Goal: Navigation & Orientation: Find specific page/section

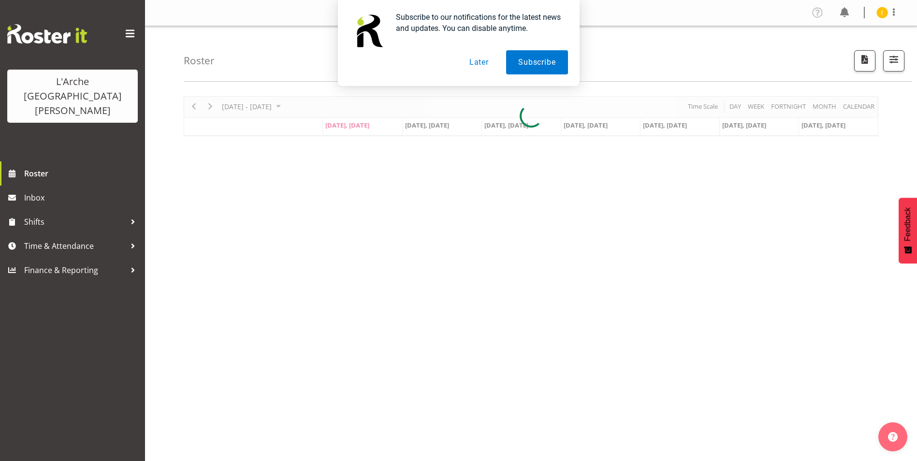
click at [477, 69] on button "Later" at bounding box center [479, 62] width 44 height 24
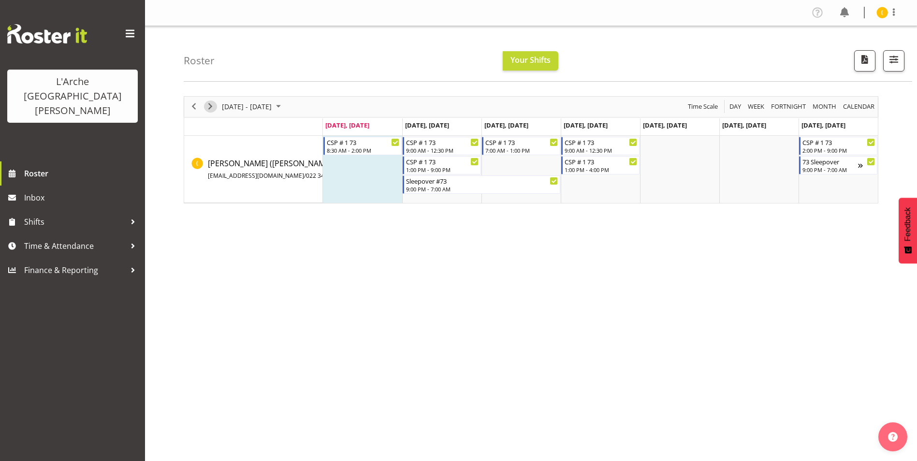
click at [214, 104] on span "Next" at bounding box center [210, 107] width 12 height 12
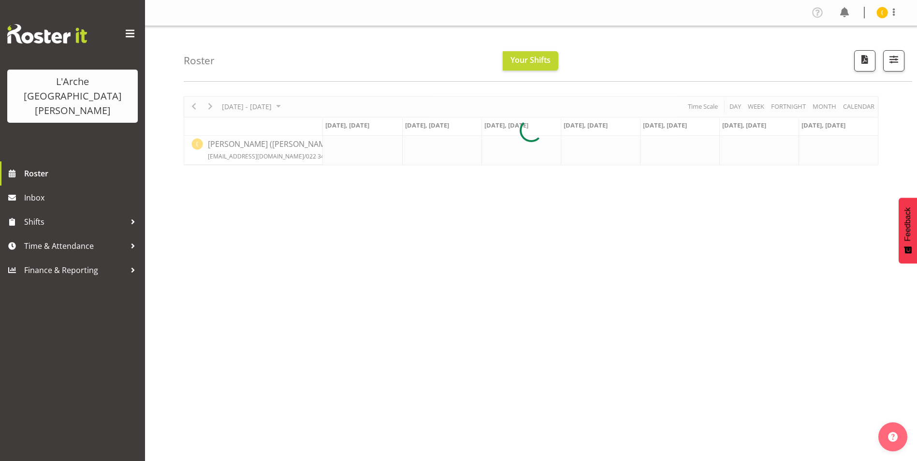
click at [291, 111] on div at bounding box center [531, 130] width 695 height 69
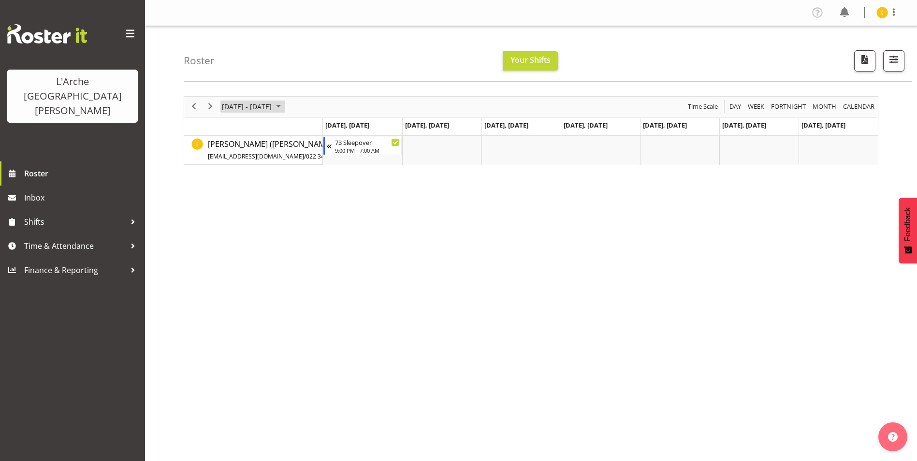
click at [284, 108] on span "October 2025" at bounding box center [279, 107] width 12 height 12
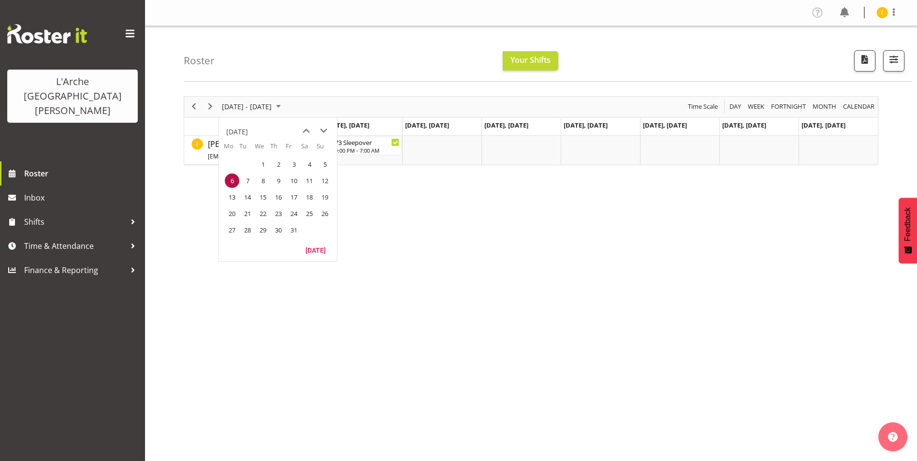
click at [377, 288] on div "[DATE] - [DATE] [DATE] Day Week Fortnight Month calendar Month Agenda Time Scal…" at bounding box center [550, 282] width 733 height 387
click at [197, 112] on div "previous period" at bounding box center [194, 107] width 16 height 20
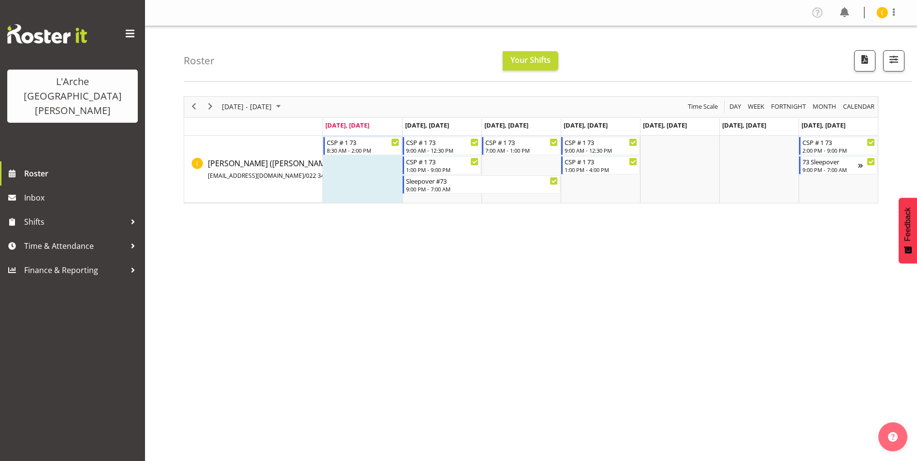
click at [138, 41] on div "L'Arche [GEOGRAPHIC_DATA][PERSON_NAME]" at bounding box center [72, 80] width 145 height 161
click at [134, 33] on span at bounding box center [129, 33] width 15 height 15
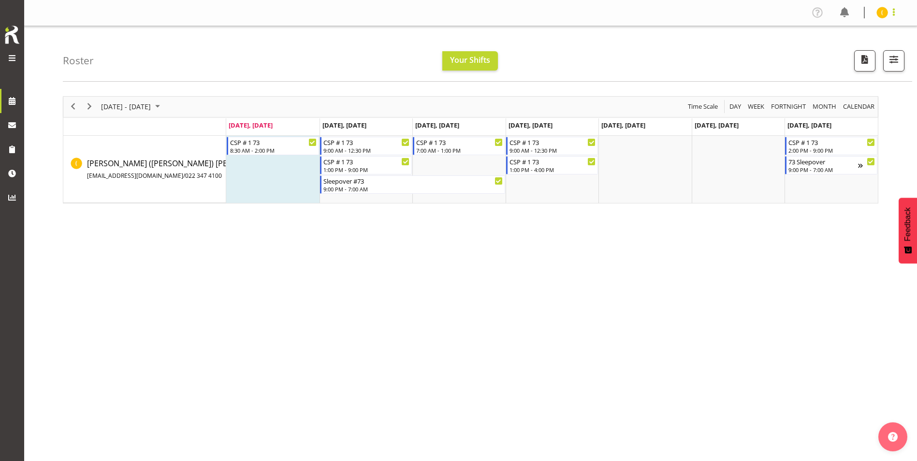
click at [897, 15] on span at bounding box center [894, 12] width 12 height 12
click at [870, 54] on link "Log Out" at bounding box center [853, 50] width 93 height 17
